Goal: Task Accomplishment & Management: Manage account settings

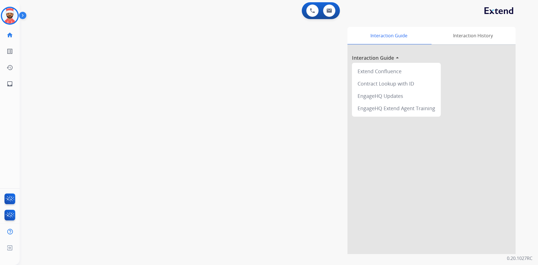
drag, startPoint x: 308, startPoint y: 202, endPoint x: 307, endPoint y: 199, distance: 3.3
click at [307, 199] on div "Interaction Guide Interaction History Interaction Guide arrow_drop_up Extend Co…" at bounding box center [350, 140] width 330 height 227
click at [297, 107] on div "Interaction Guide Interaction History Interaction Guide arrow_drop_up Extend Co…" at bounding box center [350, 140] width 330 height 227
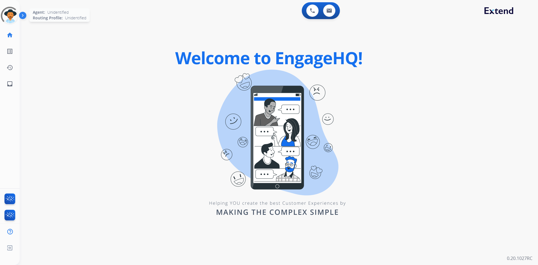
click at [12, 22] on div at bounding box center [9, 15] width 25 height 25
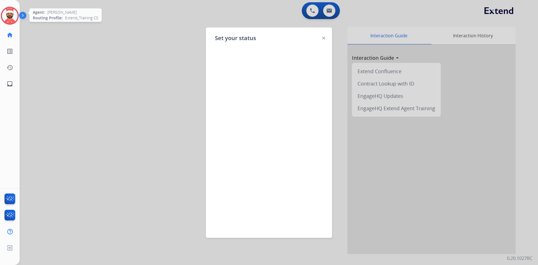
click at [10, 16] on img at bounding box center [10, 16] width 16 height 16
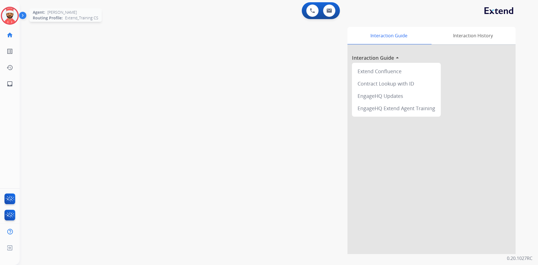
click at [5, 15] on img at bounding box center [10, 16] width 16 height 16
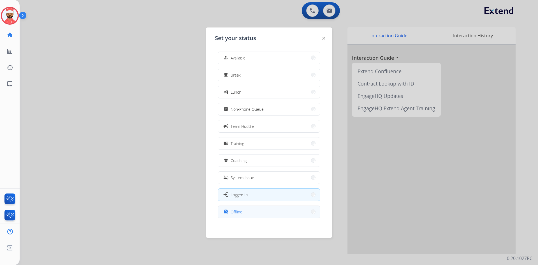
click at [245, 215] on button "work_off Offline" at bounding box center [269, 212] width 102 height 12
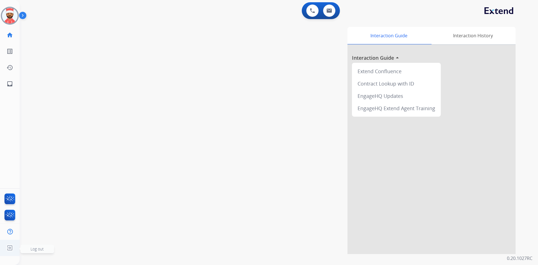
click at [3, 246] on ul "Log out Log out" at bounding box center [10, 247] width 20 height 16
click at [11, 247] on img at bounding box center [10, 247] width 10 height 11
